Goal: Find specific page/section: Find specific page/section

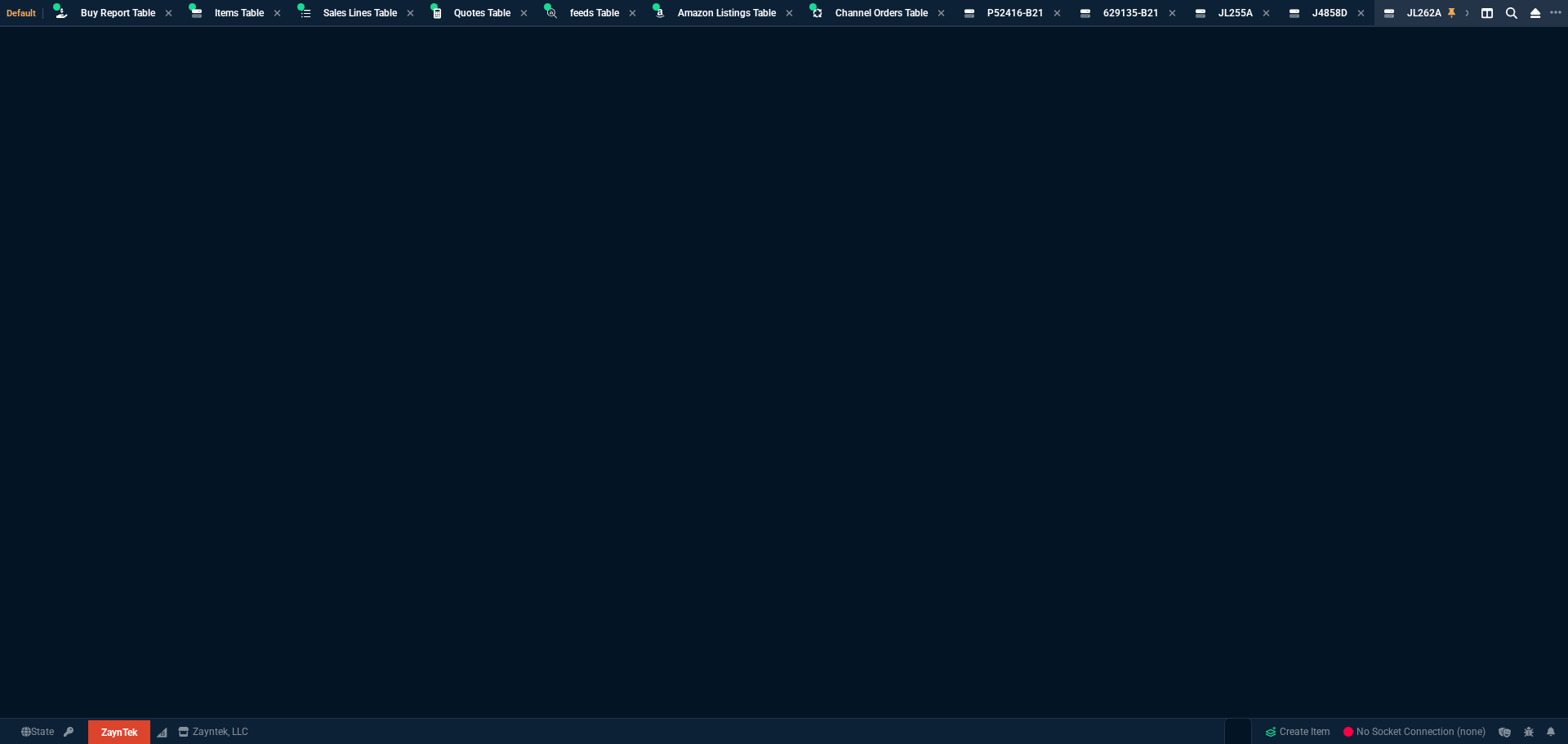
select select "8: NEPT"
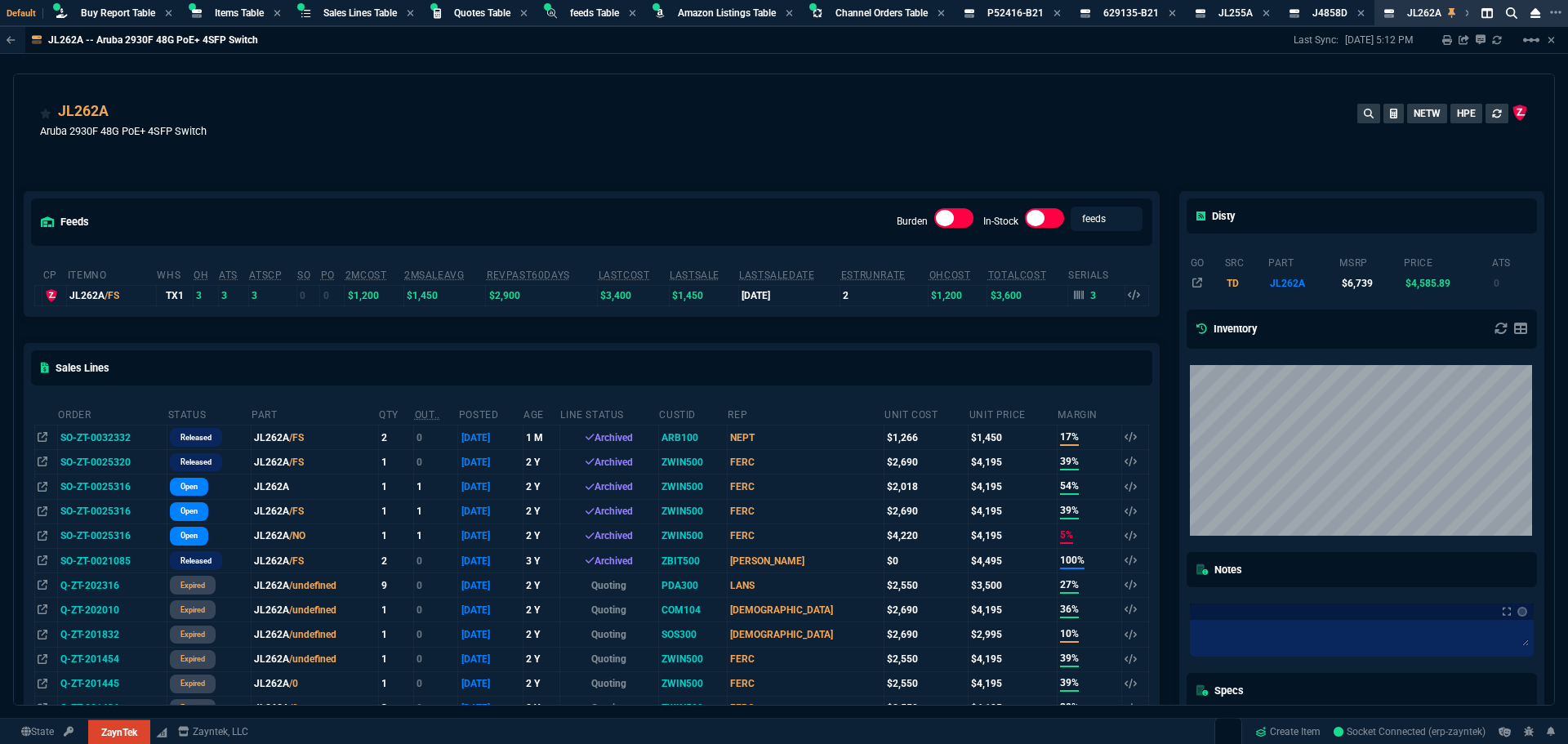
click at [707, 114] on div "JL262A Aruba 2930F 48G PoE+ 4SFP Switch NETW HPE" at bounding box center [784, 130] width 1488 height 58
click at [766, 106] on div "JL262A Aruba 2930F 48G PoE+ 4SFP Switch NETW HPE" at bounding box center [784, 130] width 1488 height 58
click at [934, 77] on div "JL262A Aruba 2930F 48G PoE+ 4SFP Switch NETW HPE" at bounding box center [784, 123] width 1540 height 97
click at [963, 74] on div "JL262A Aruba 2930F 48G PoE+ 4SFP Switch NETW HPE feeds Burden In-Stock feeds pr…" at bounding box center [784, 389] width 1542 height 632
click at [564, 157] on div "feeds Burden In-Stock feeds prices cp ItemNo WHS OH ATS ATSCP SO PO 2MCost 2MSa…" at bounding box center [592, 566] width 1155 height 822
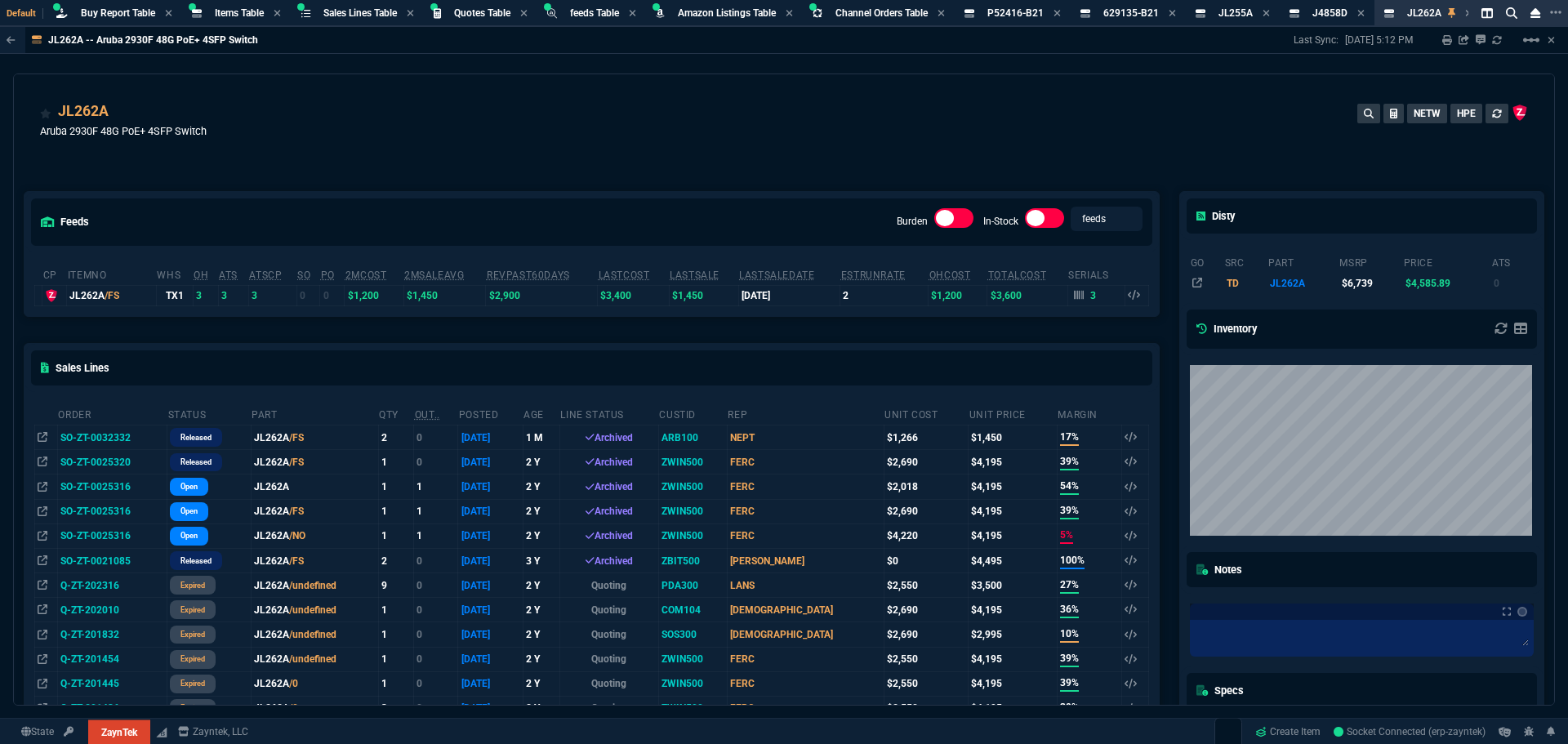
click at [586, 176] on div "feeds Burden In-Stock feeds prices cp ItemNo WHS OH ATS ATSCP SO PO 2MCost 2MSa…" at bounding box center [592, 566] width 1155 height 822
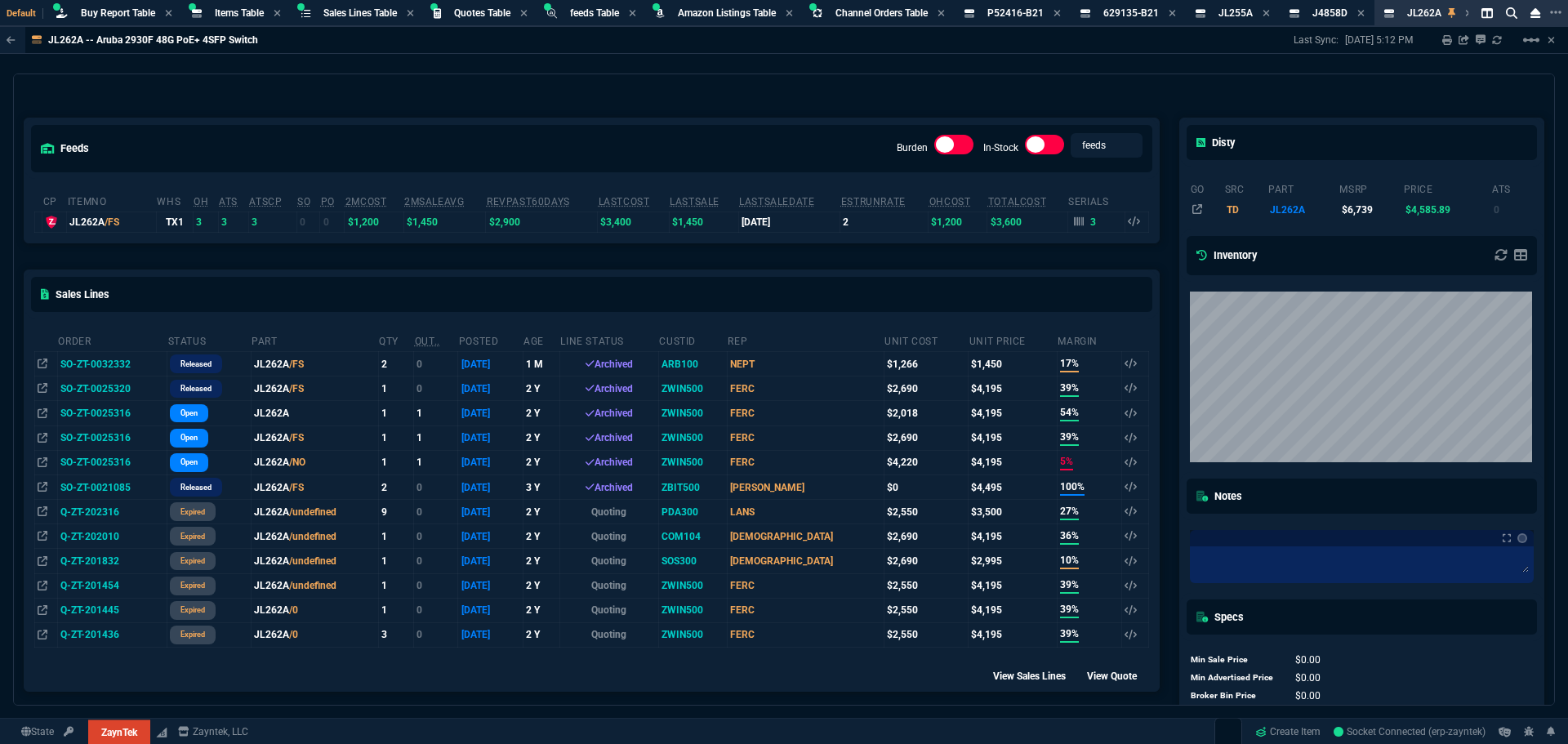
scroll to position [82, 0]
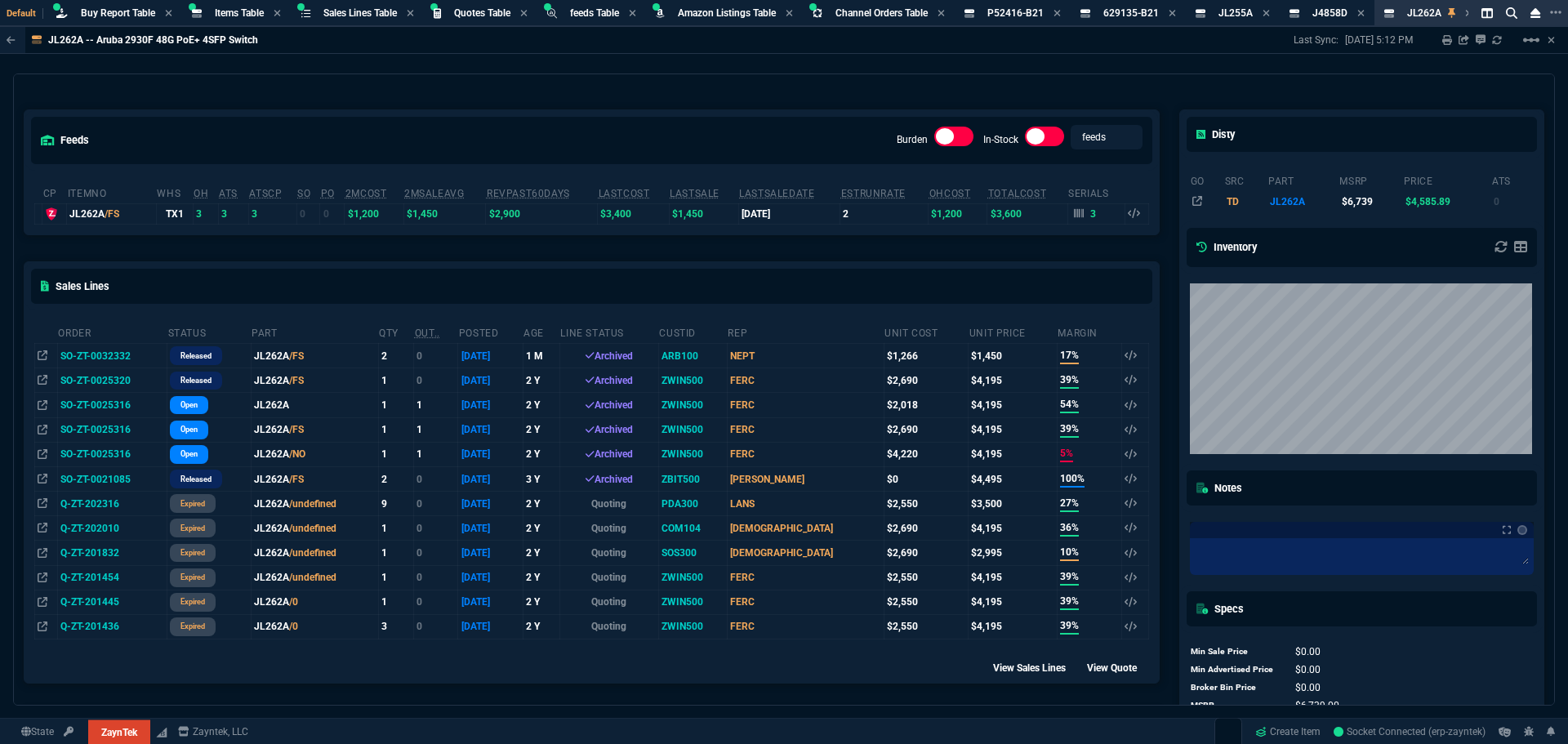
click at [613, 77] on div "feeds Burden In-Stock feeds prices cp ItemNo WHS OH ATS ATSCP SO PO 2MCost 2MSa…" at bounding box center [592, 484] width 1155 height 822
click at [136, 16] on span "Buy Report Table" at bounding box center [118, 13] width 74 height 12
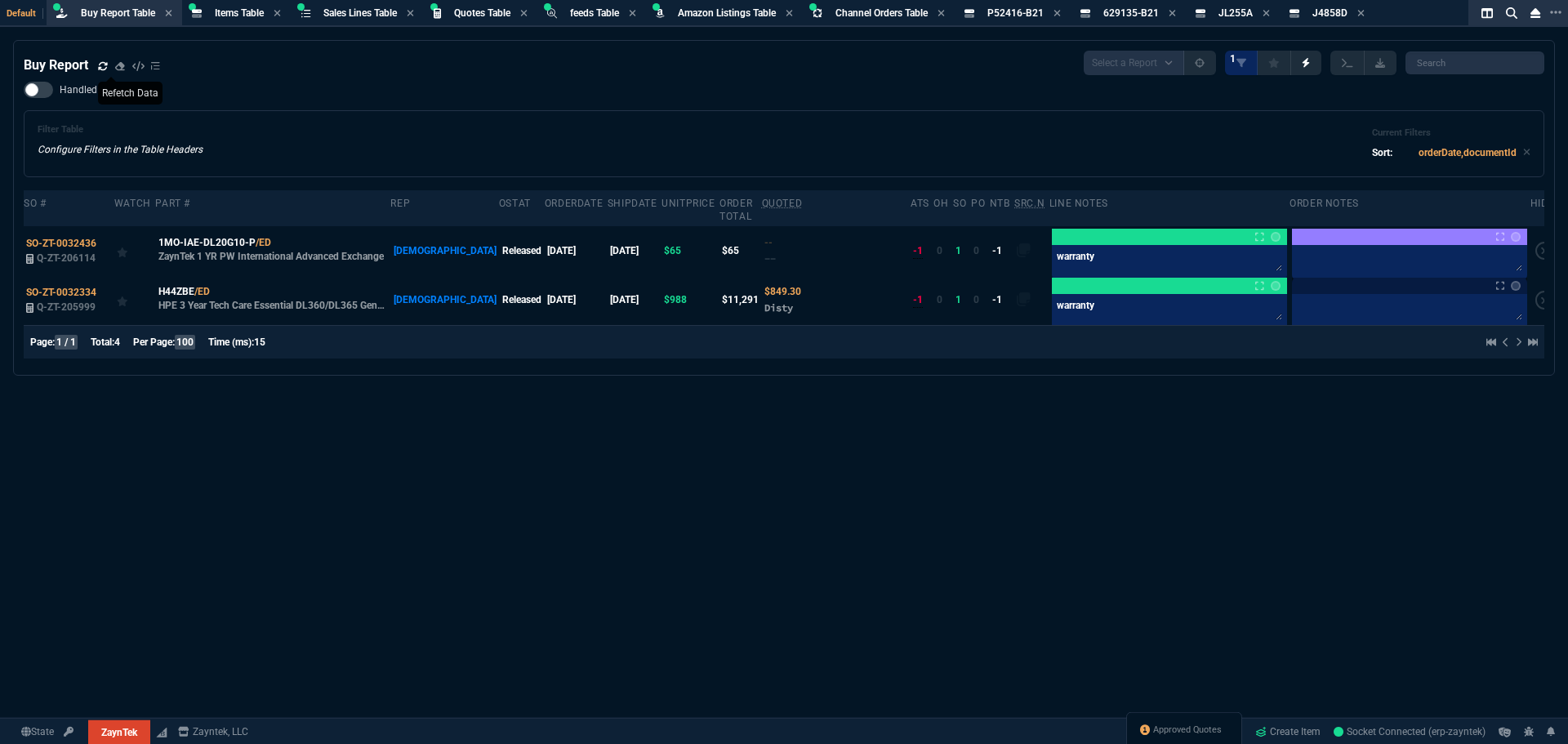
click at [102, 67] on icon at bounding box center [103, 66] width 10 height 10
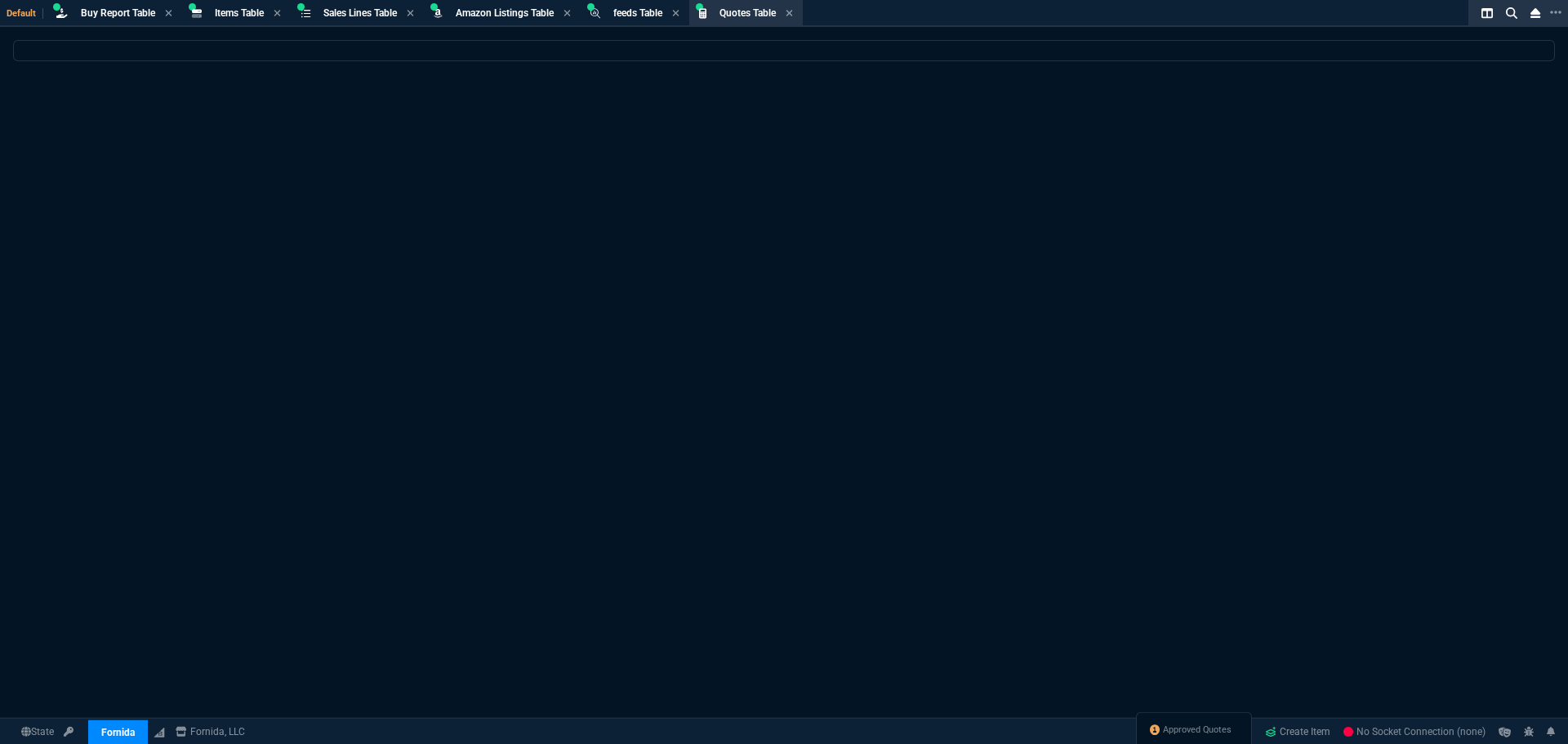
select select "8: NEPT"
select select
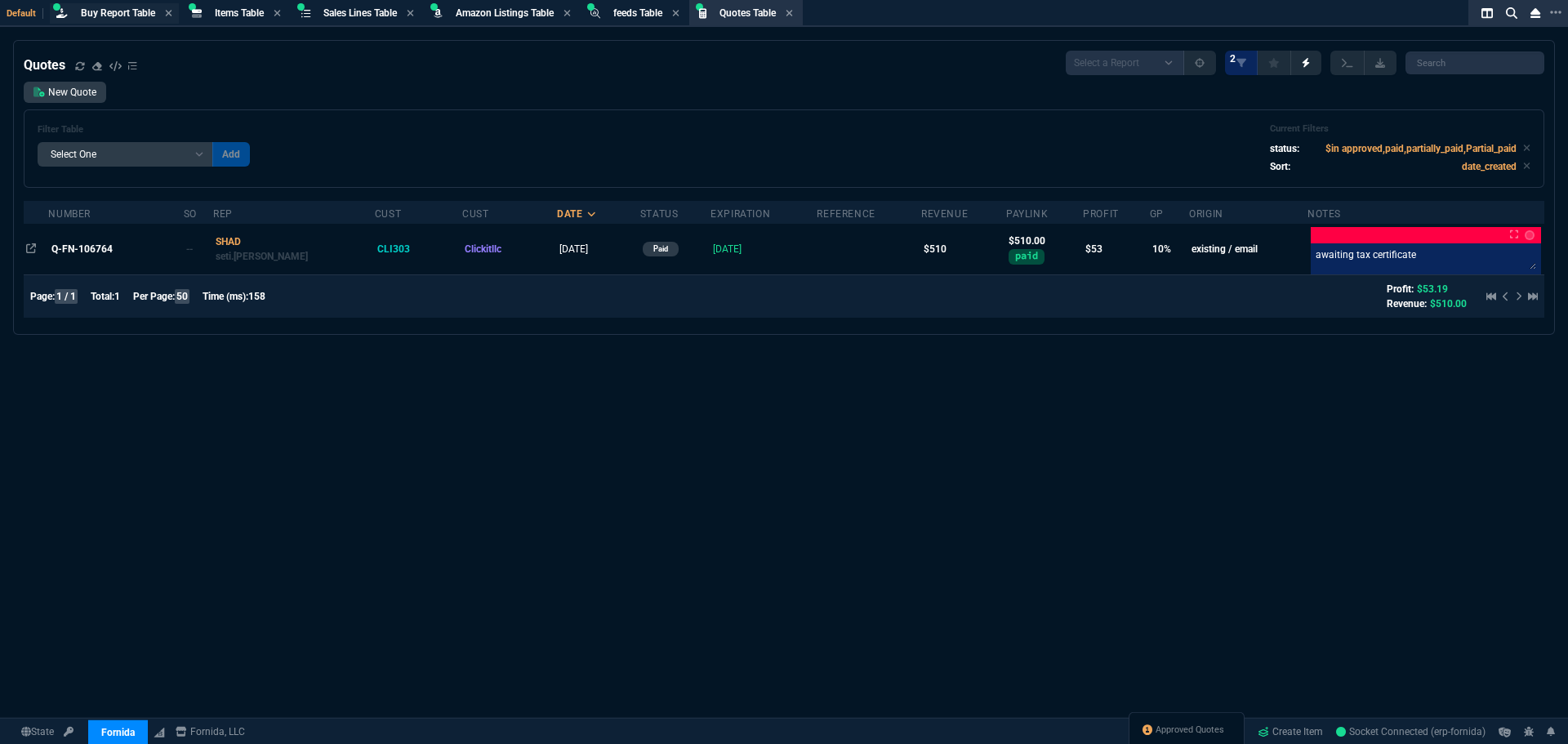
click at [134, 10] on span "Buy Report Table" at bounding box center [118, 13] width 74 height 12
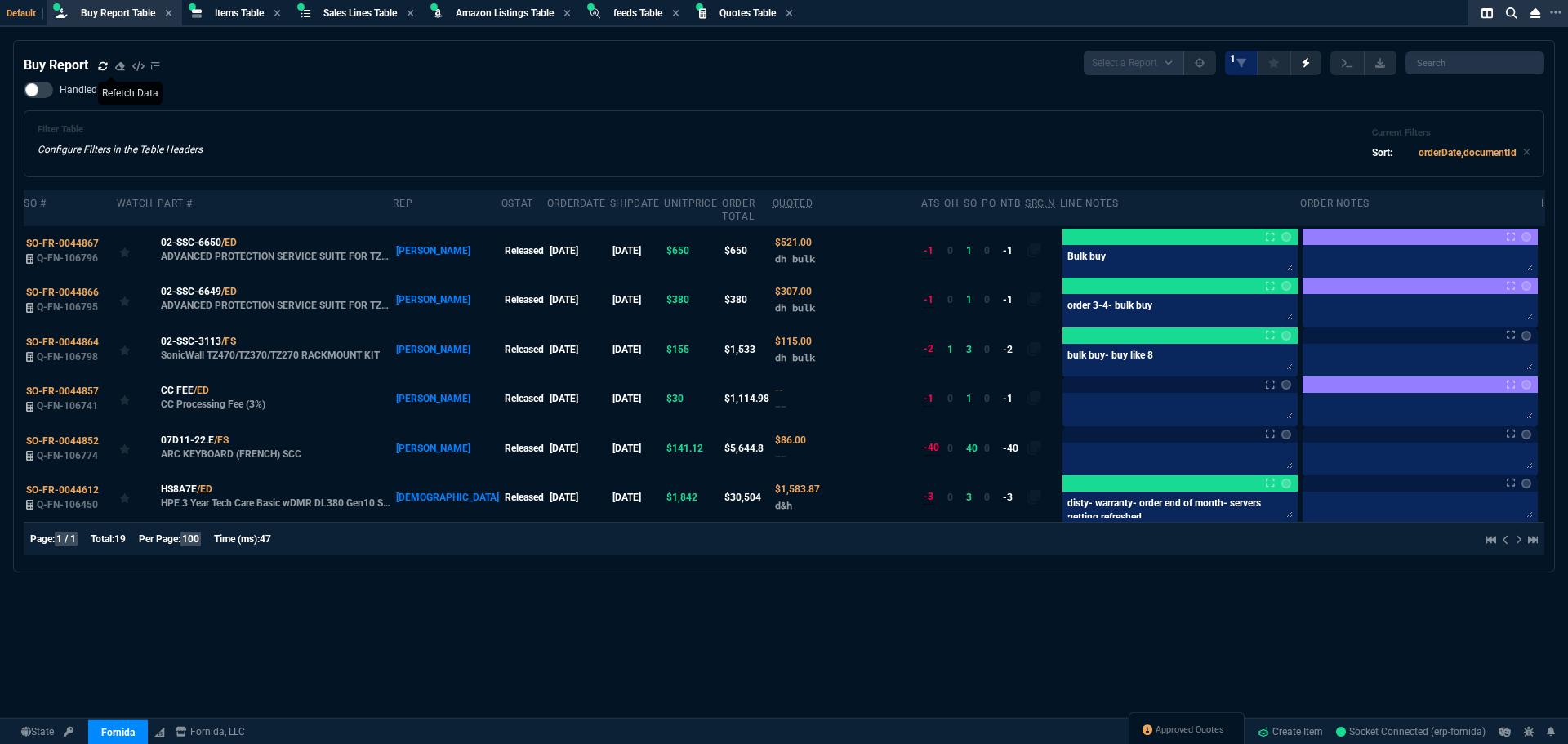
click at [107, 66] on icon at bounding box center [103, 66] width 10 height 10
